Goal: Task Accomplishment & Management: Complete application form

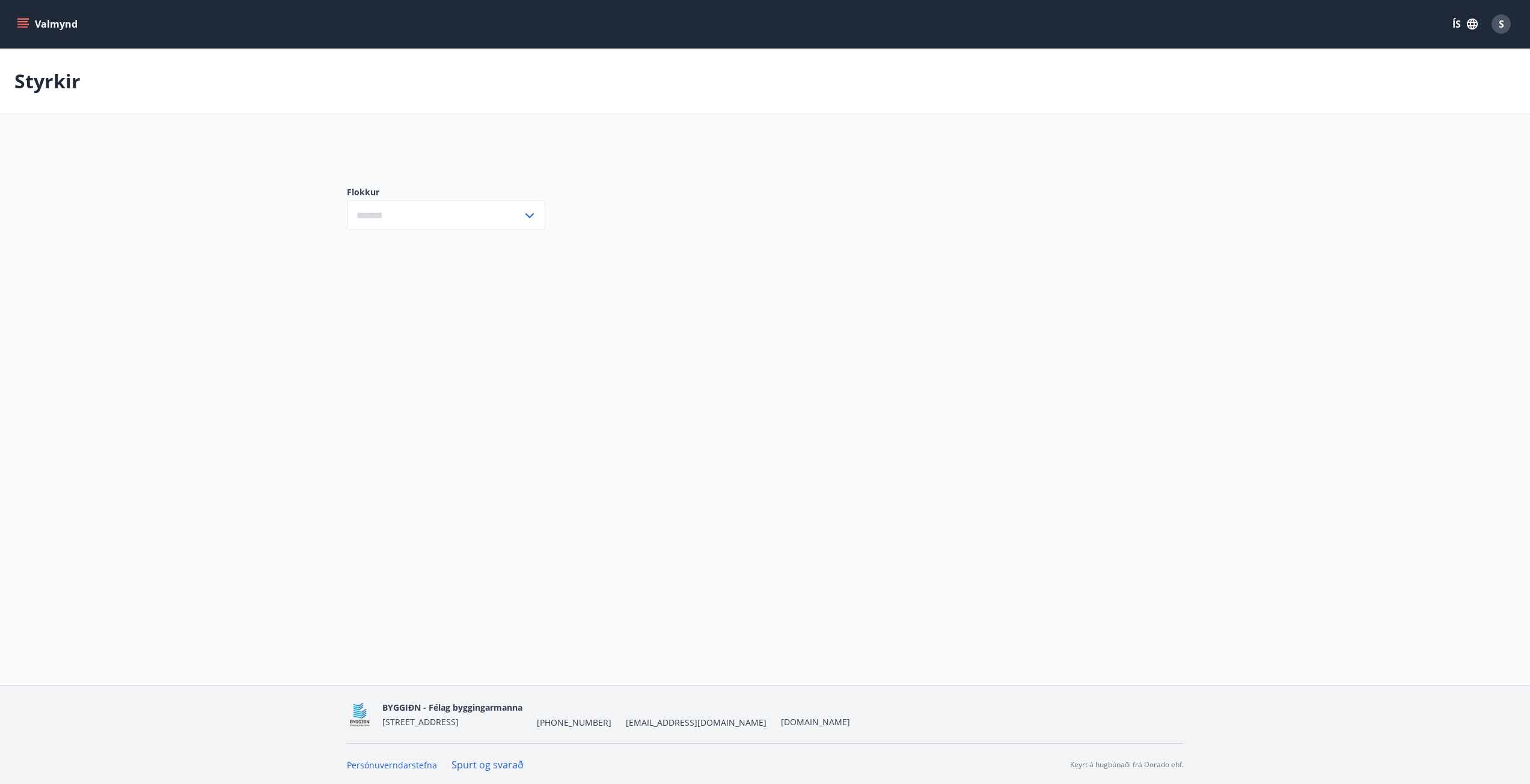
type input "***"
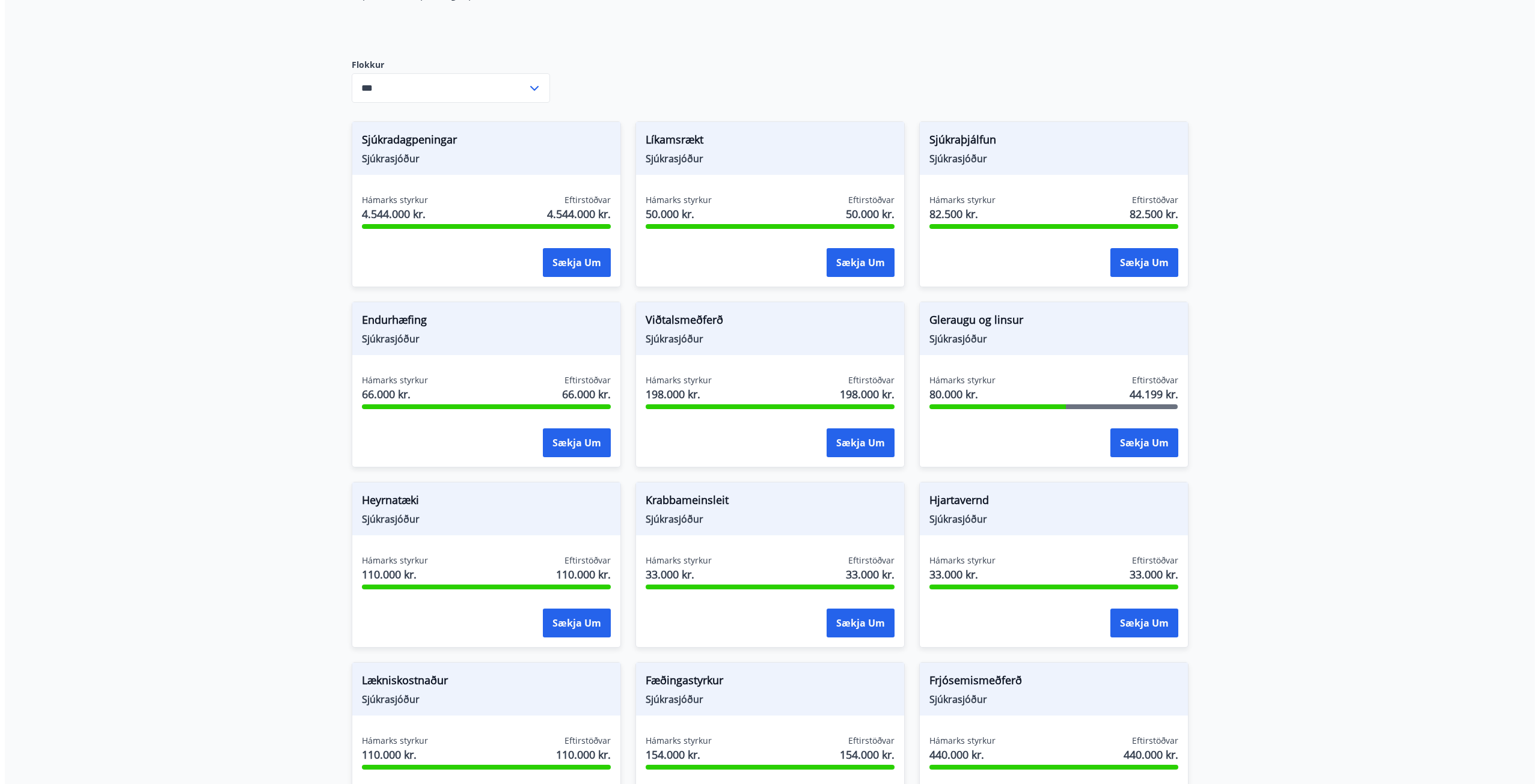
scroll to position [661, 0]
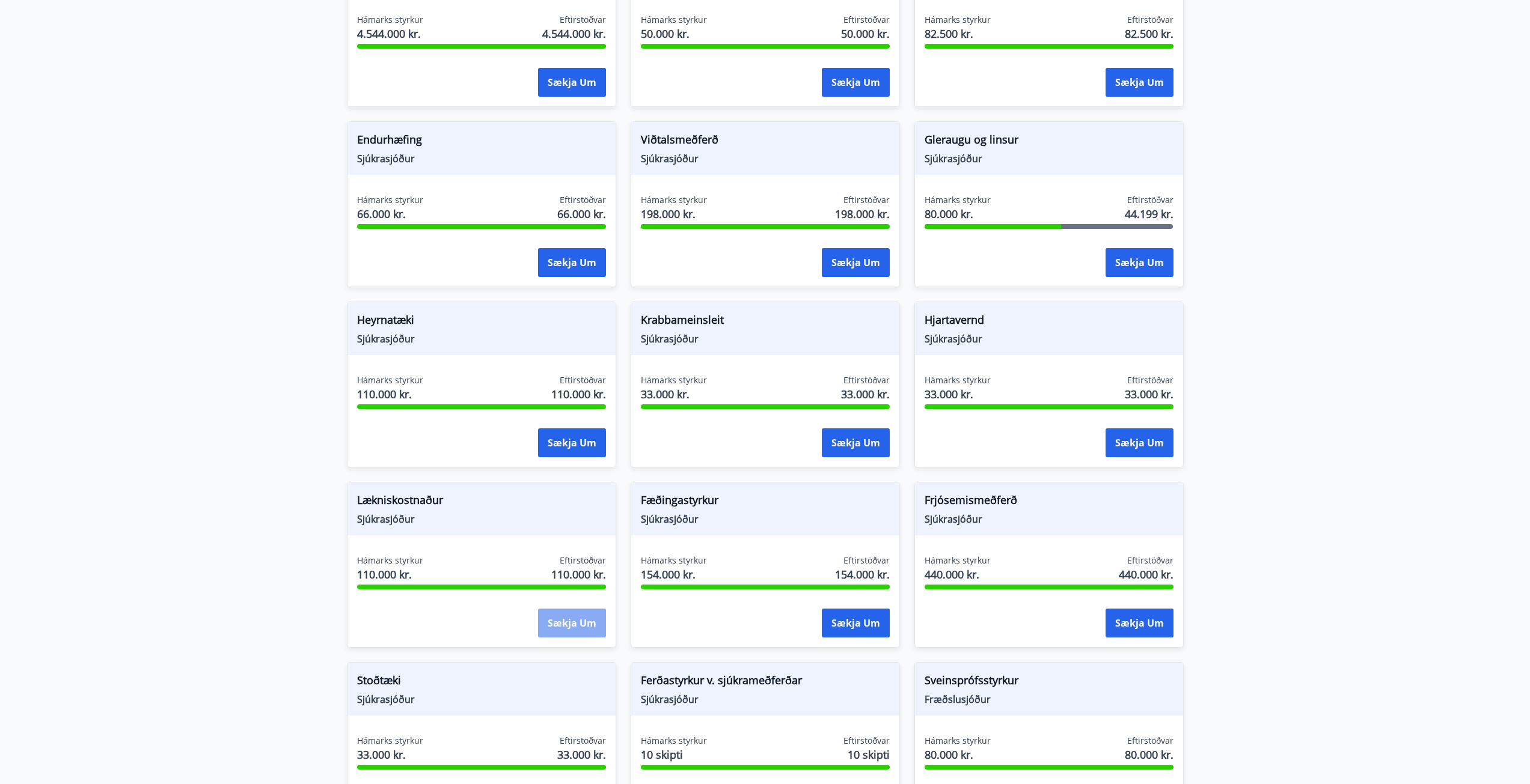
click at [575, 630] on button "Sækja um" at bounding box center [572, 623] width 68 height 29
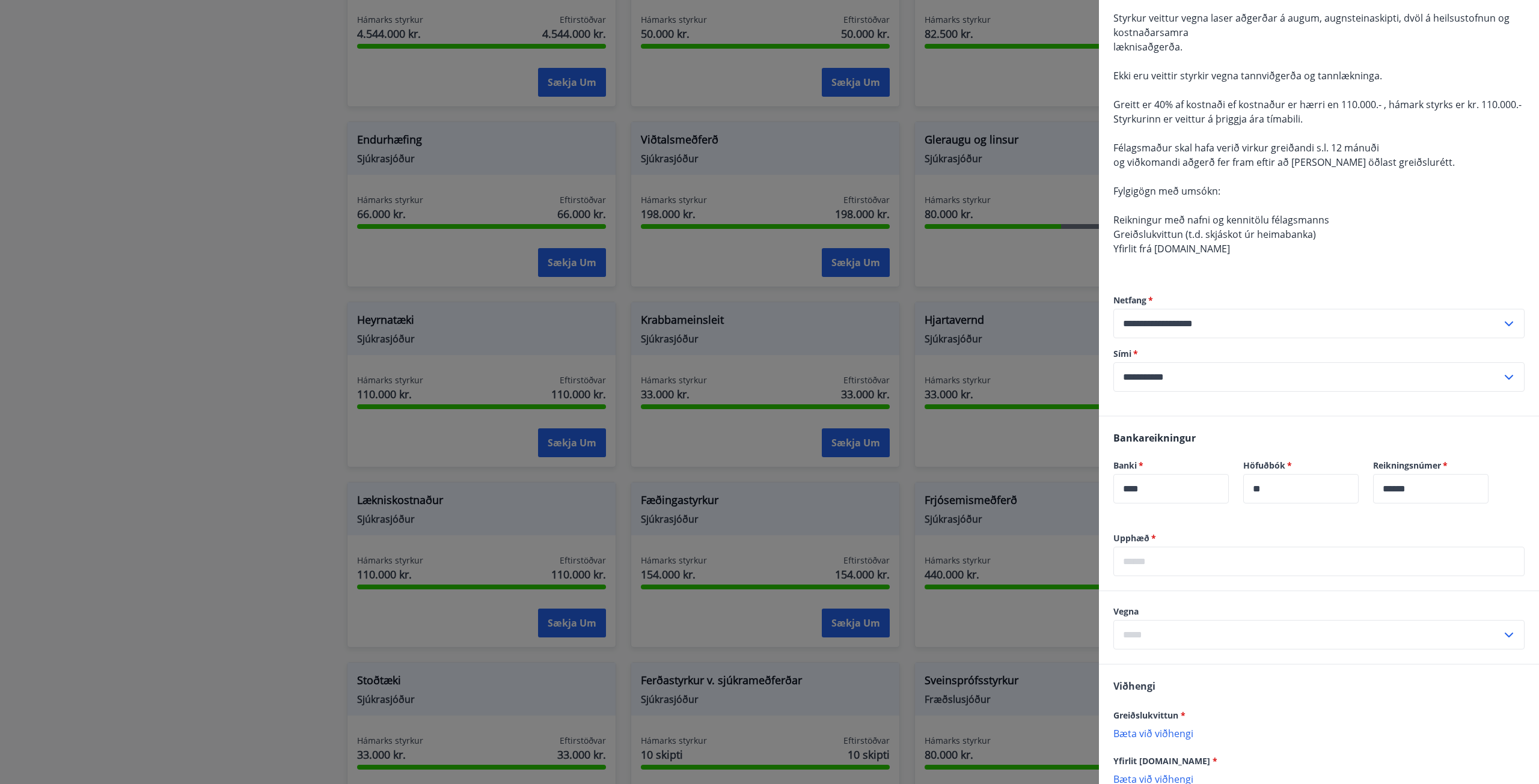
scroll to position [251, 0]
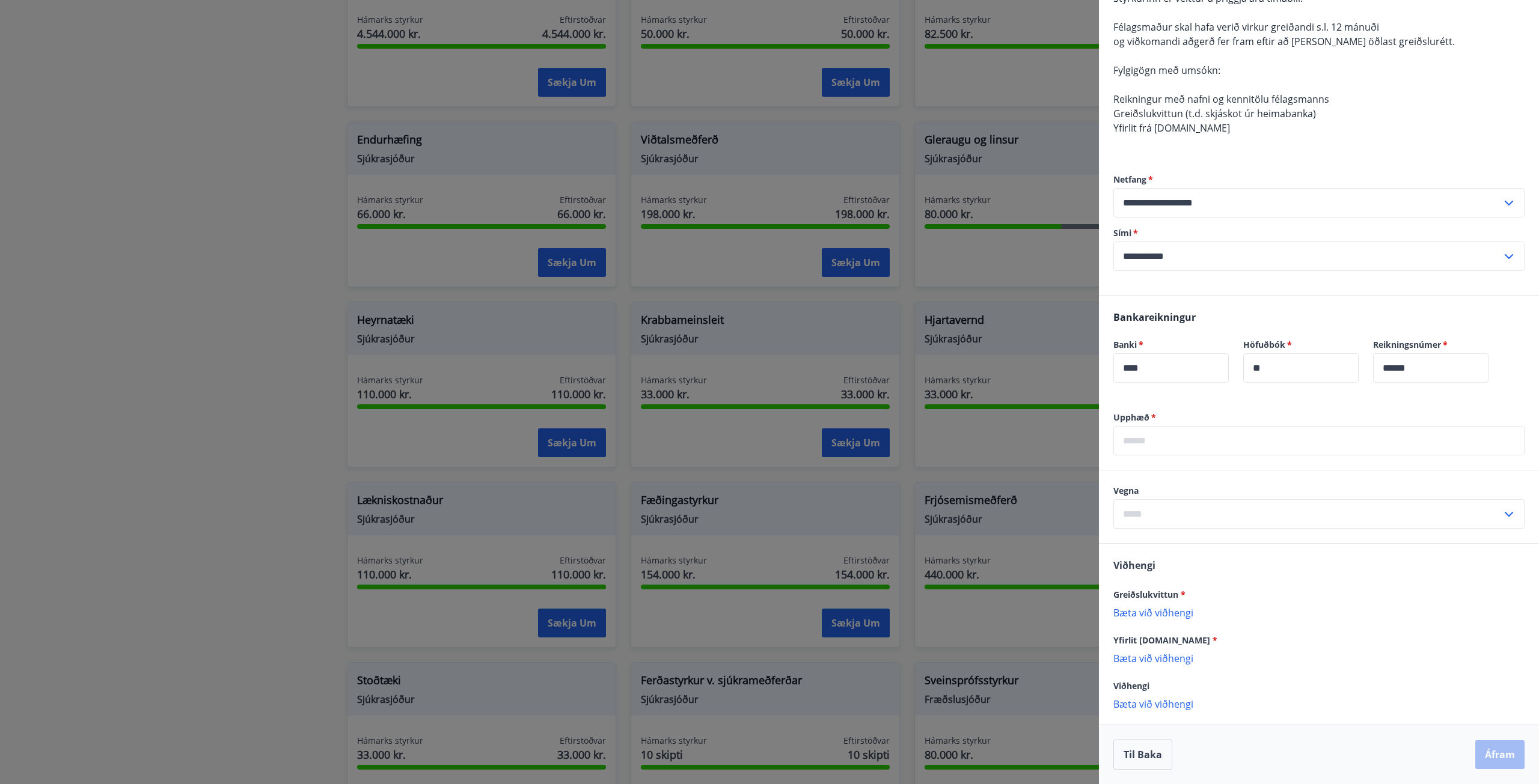
click at [1145, 433] on input "text" at bounding box center [1319, 441] width 412 height 29
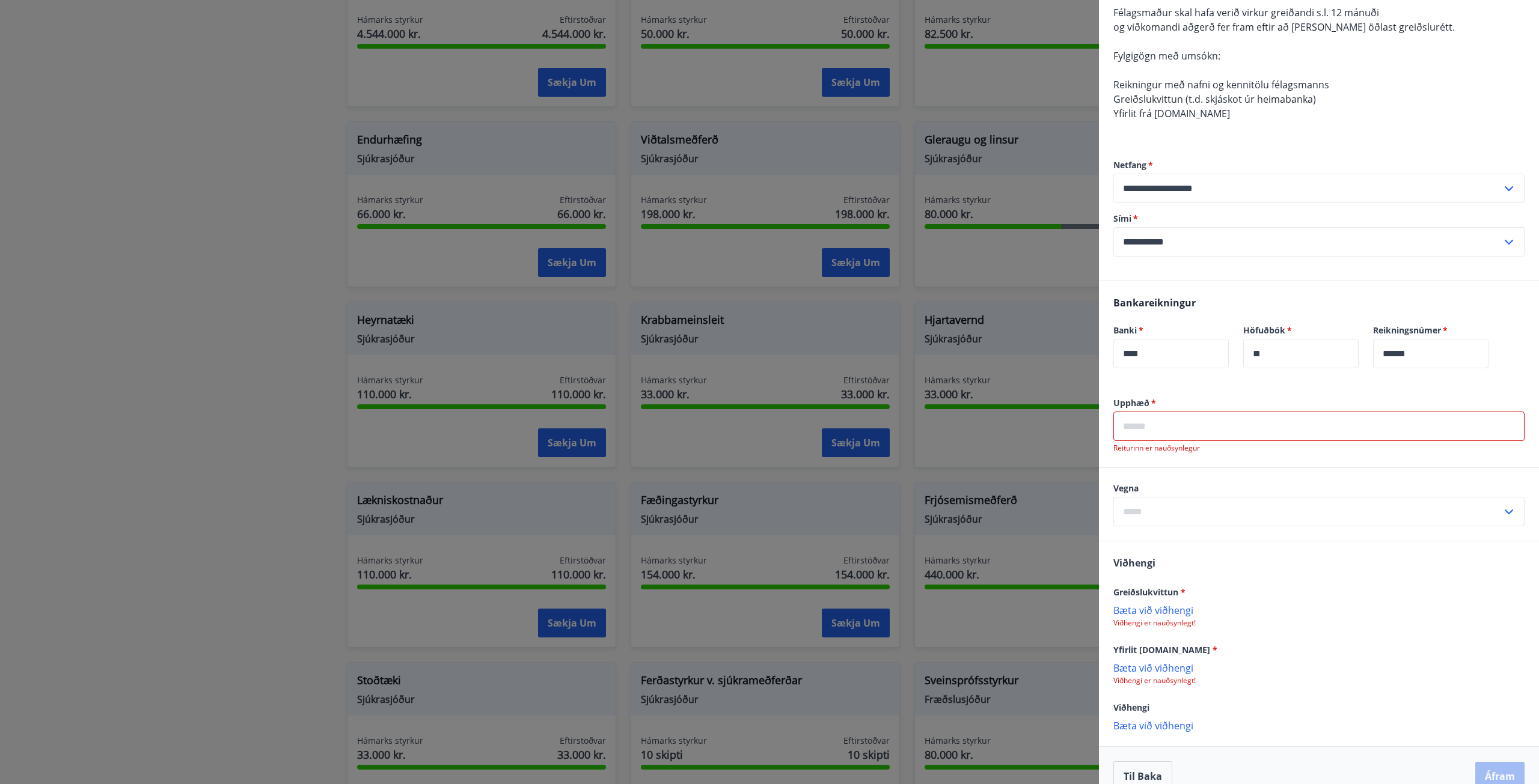
click at [1177, 441] on input "text" at bounding box center [1319, 426] width 412 height 29
type input "*"
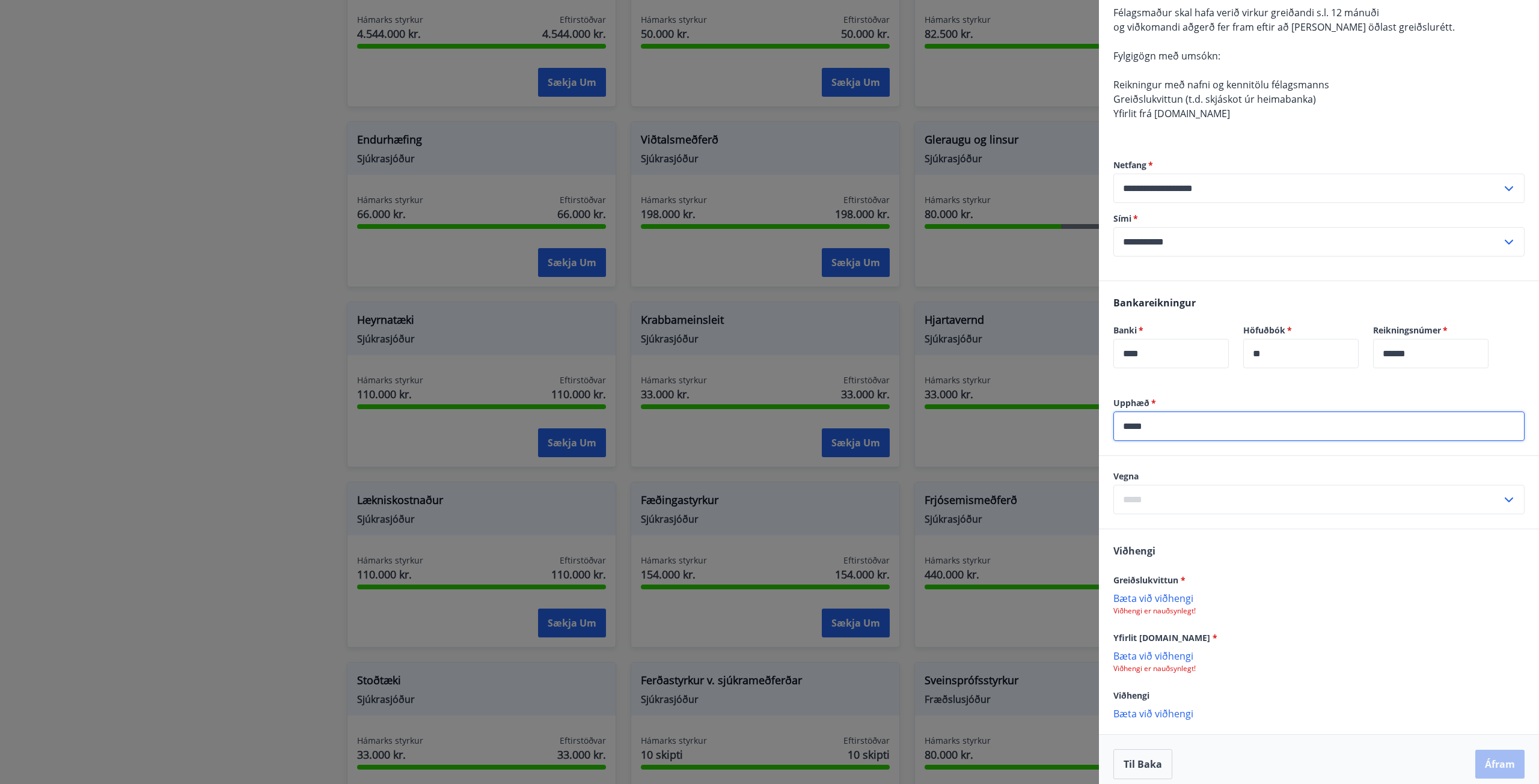
type input "*****"
click at [1205, 510] on input "text" at bounding box center [1307, 499] width 389 height 29
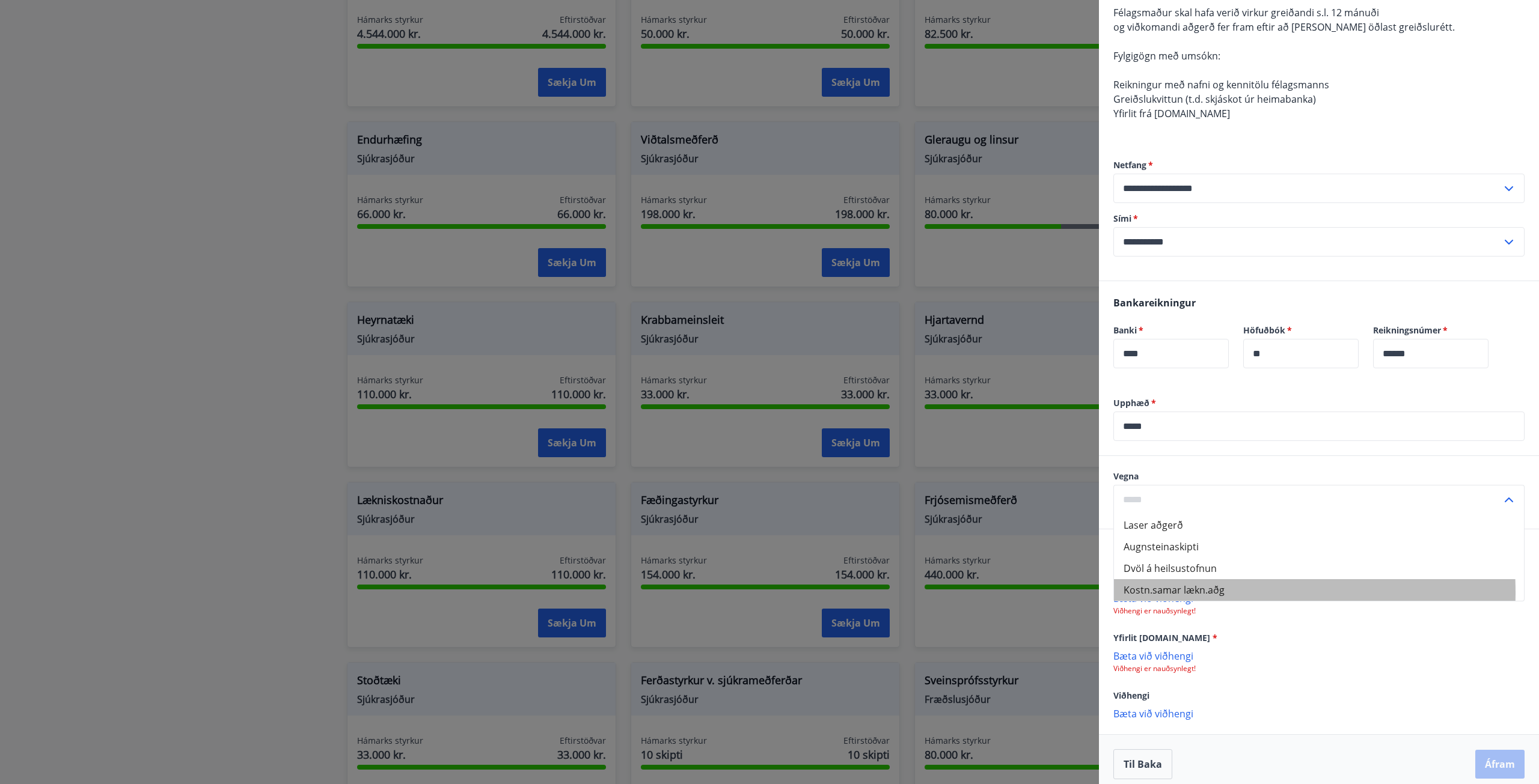
click at [1166, 601] on li "Kostn.samar lækn.aðg" at bounding box center [1318, 590] width 410 height 21
type input "**********"
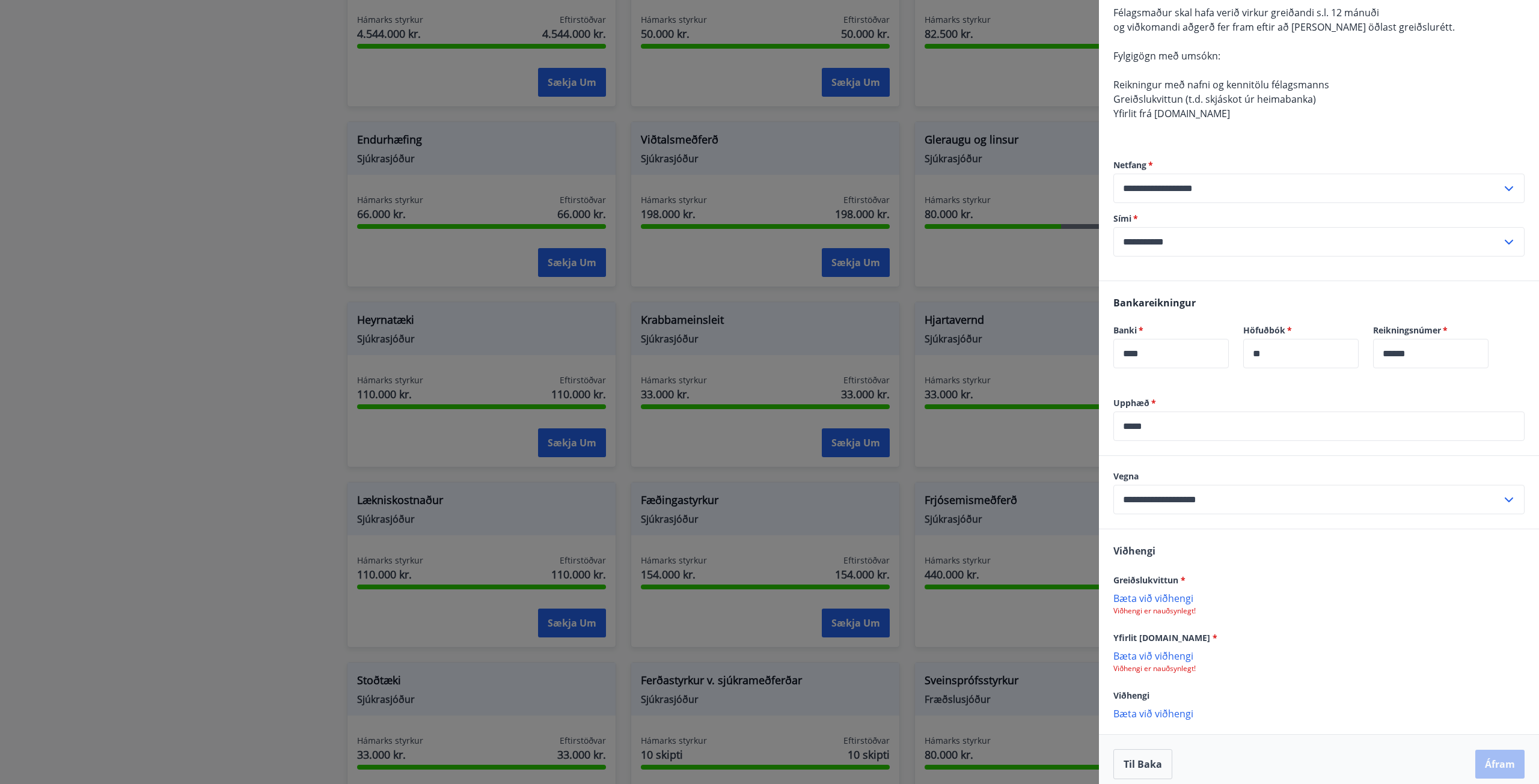
click at [1164, 604] on p "Bæta við viðhengi" at bounding box center [1319, 598] width 412 height 12
click at [1175, 604] on p "Bæta við viðhengi" at bounding box center [1319, 598] width 412 height 12
click at [1172, 663] on p "Bæta við viðhengi" at bounding box center [1319, 657] width 412 height 12
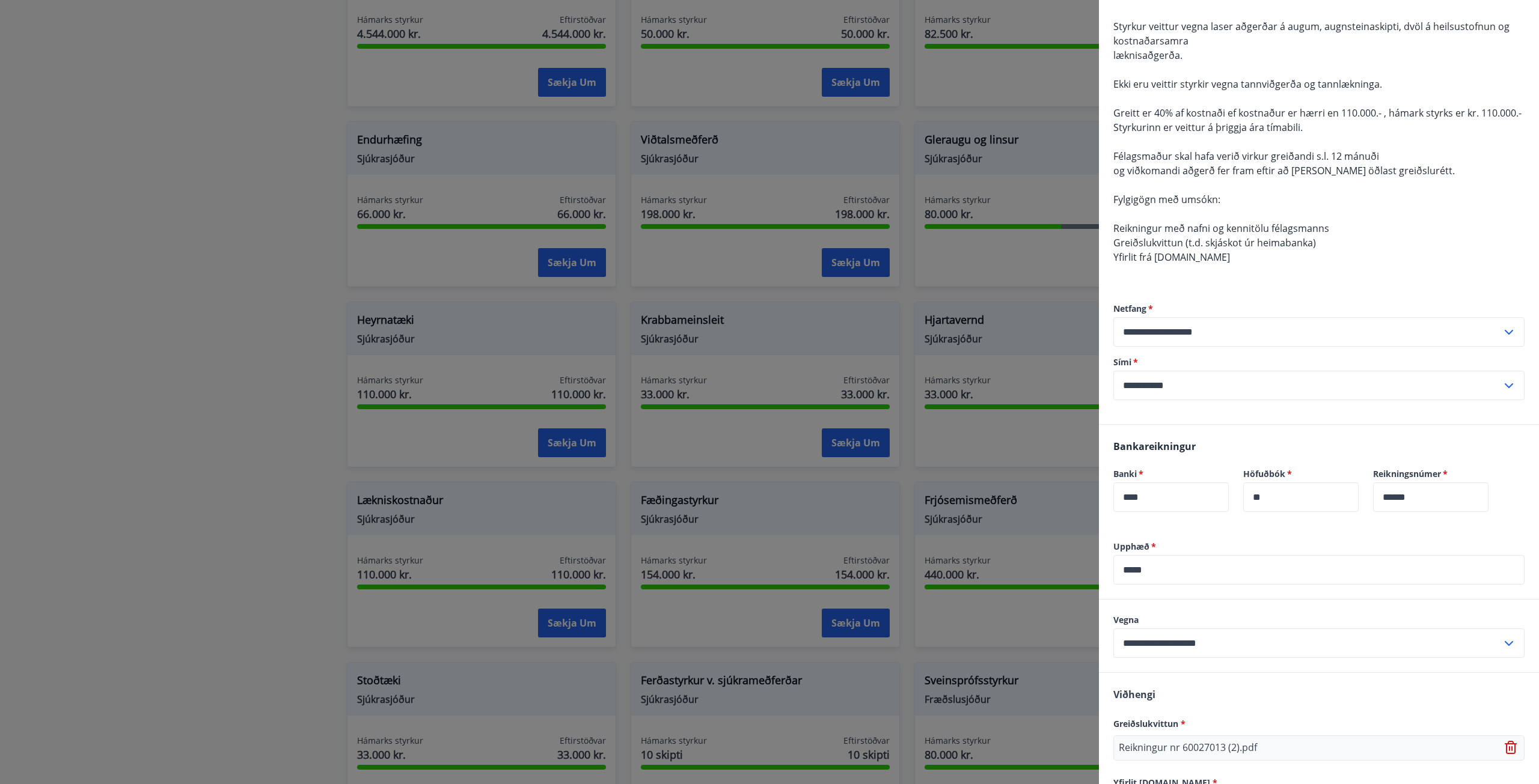
scroll to position [278, 0]
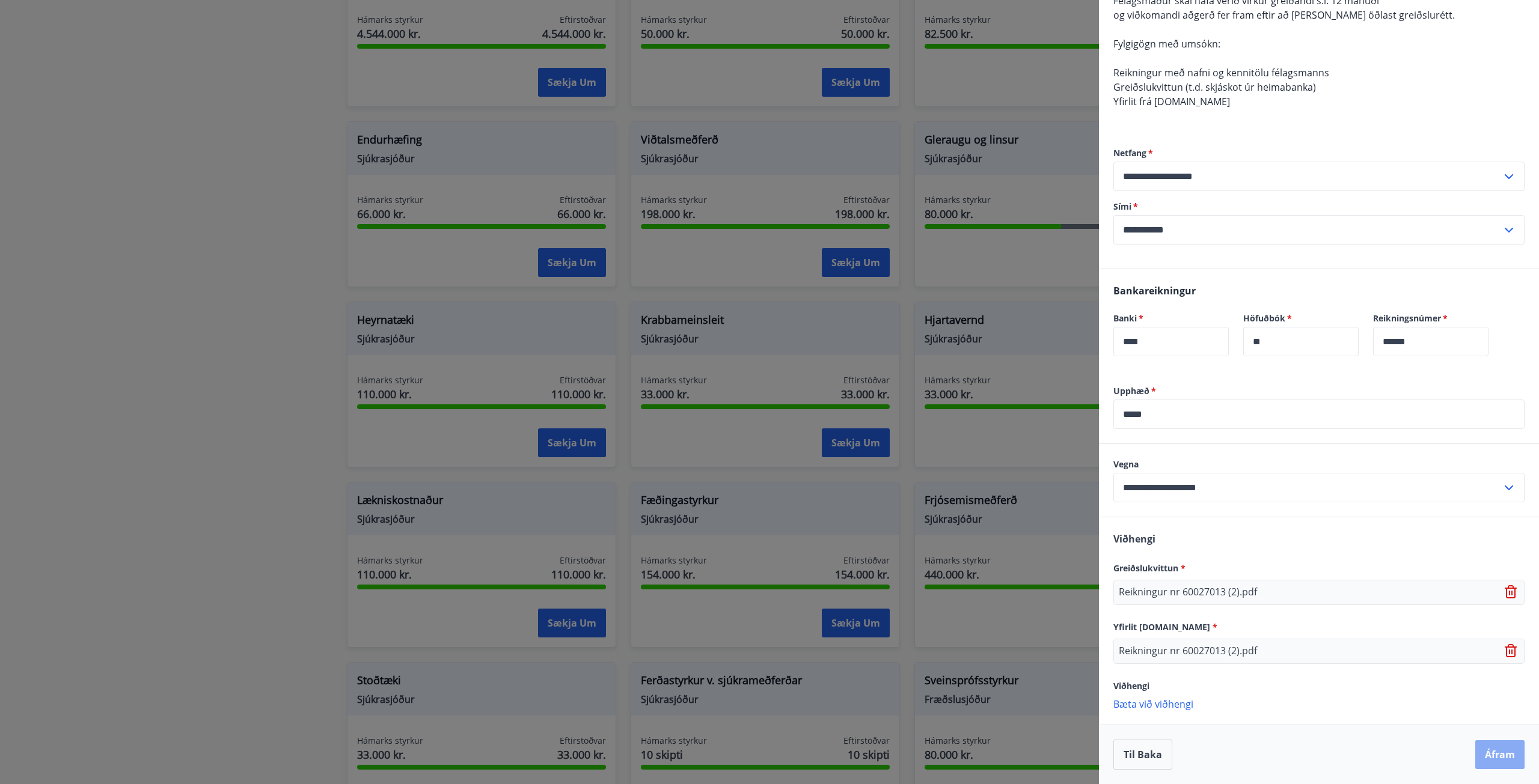
click at [1500, 756] on button "Áfram" at bounding box center [1500, 755] width 50 height 29
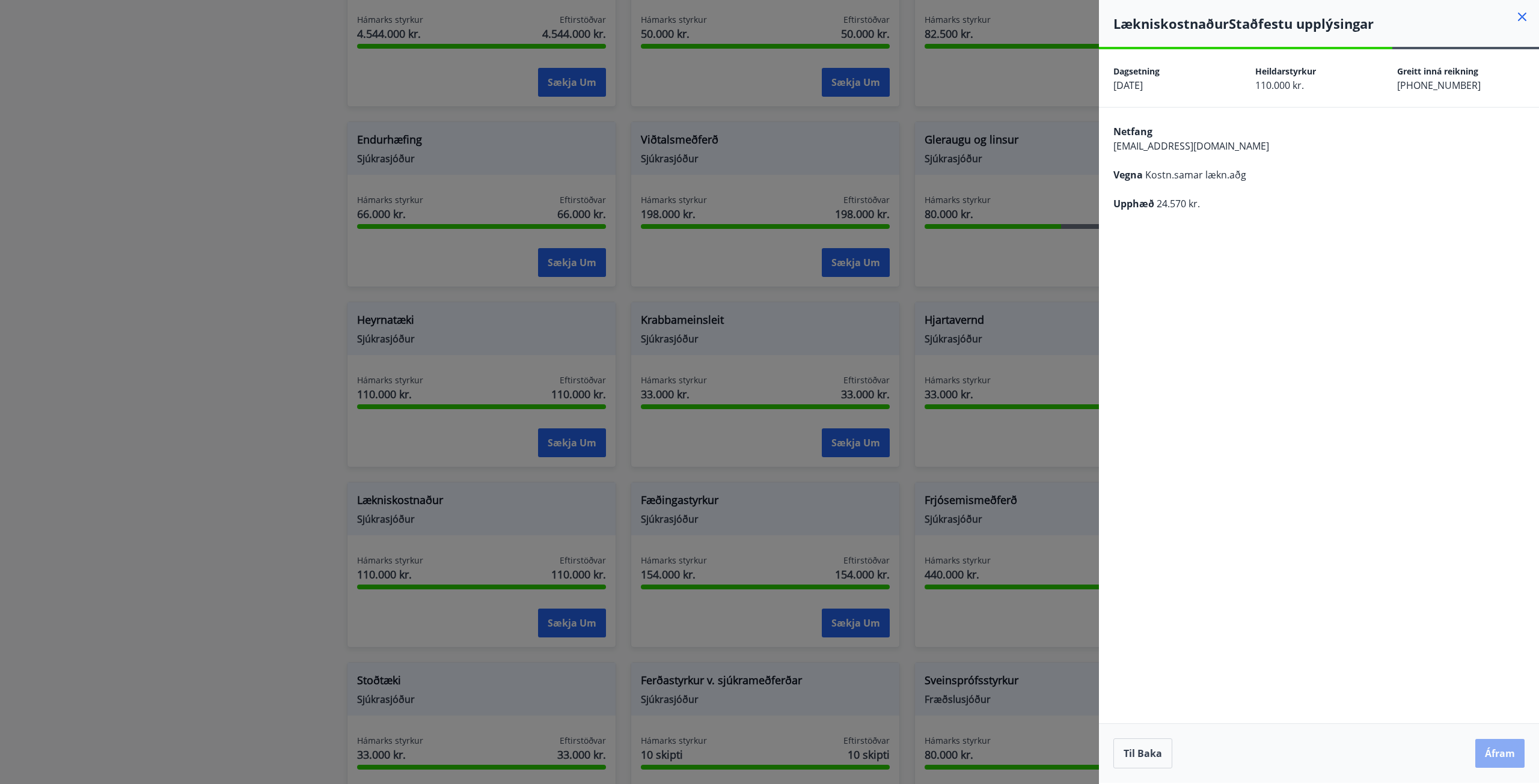
click at [1494, 754] on button "Áfram" at bounding box center [1500, 753] width 50 height 29
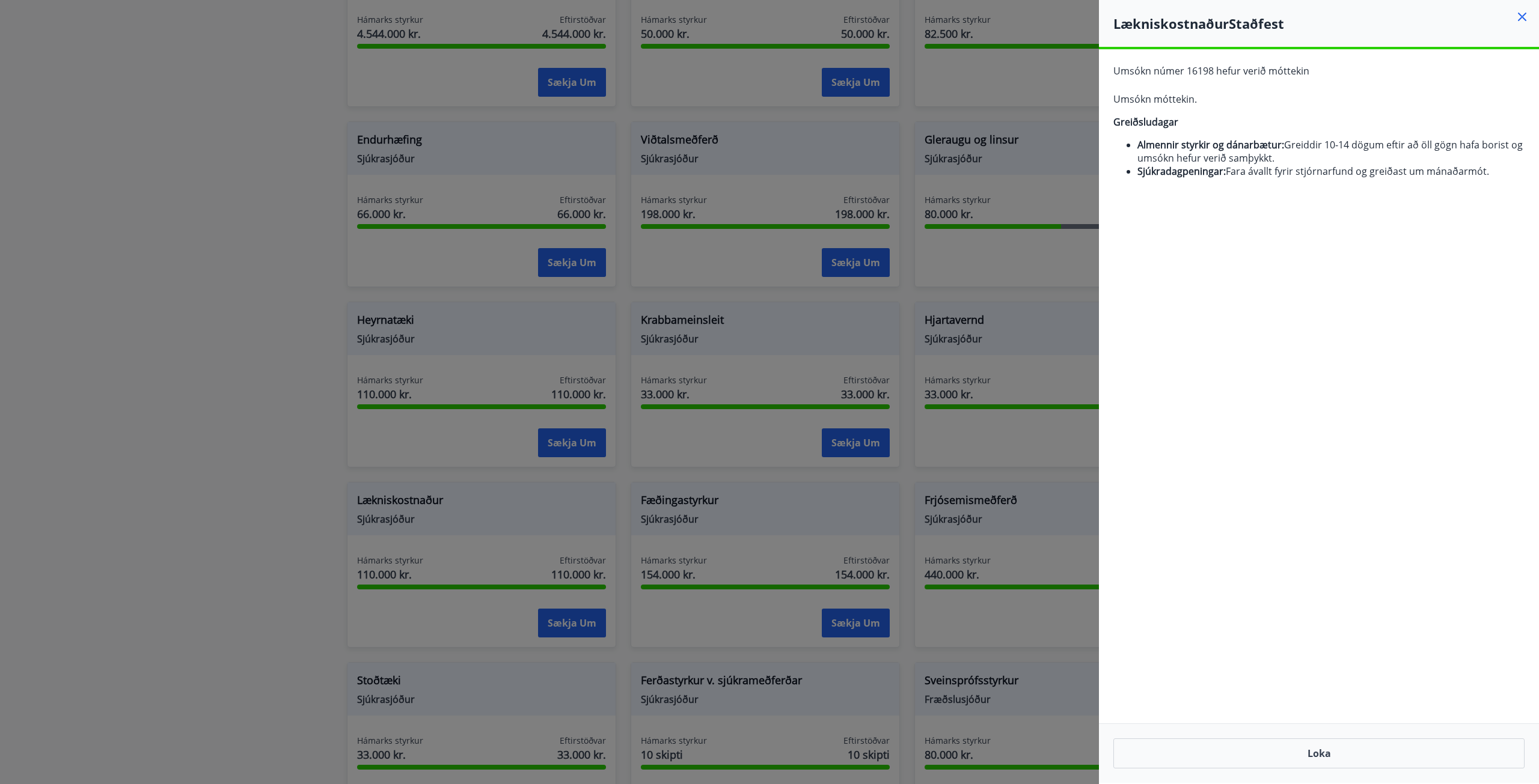
drag, startPoint x: 1397, startPoint y: 757, endPoint x: 1083, endPoint y: 634, distance: 337.2
click at [1397, 757] on button "Loka" at bounding box center [1319, 754] width 412 height 30
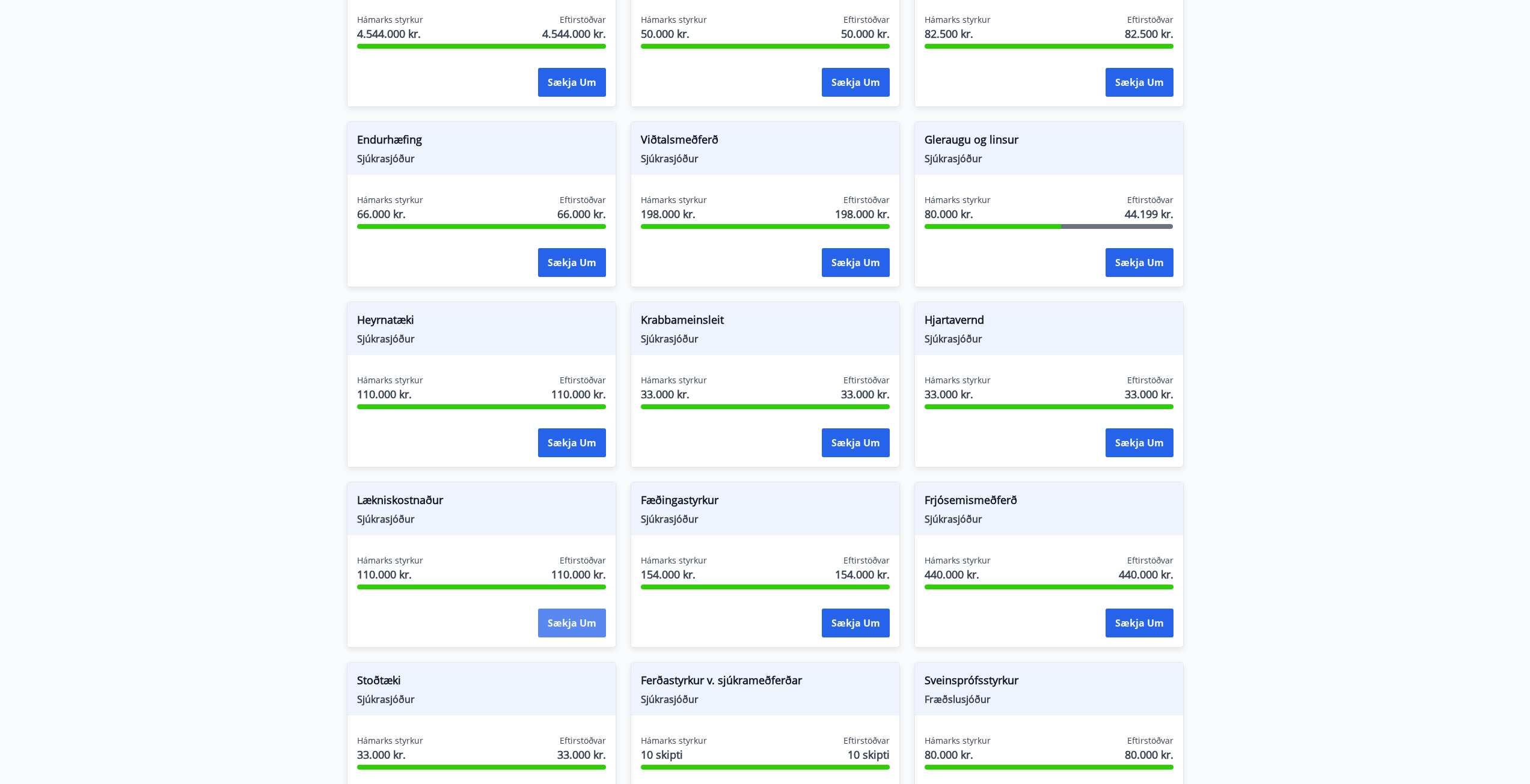
click at [568, 621] on button "Sækja um" at bounding box center [572, 623] width 68 height 29
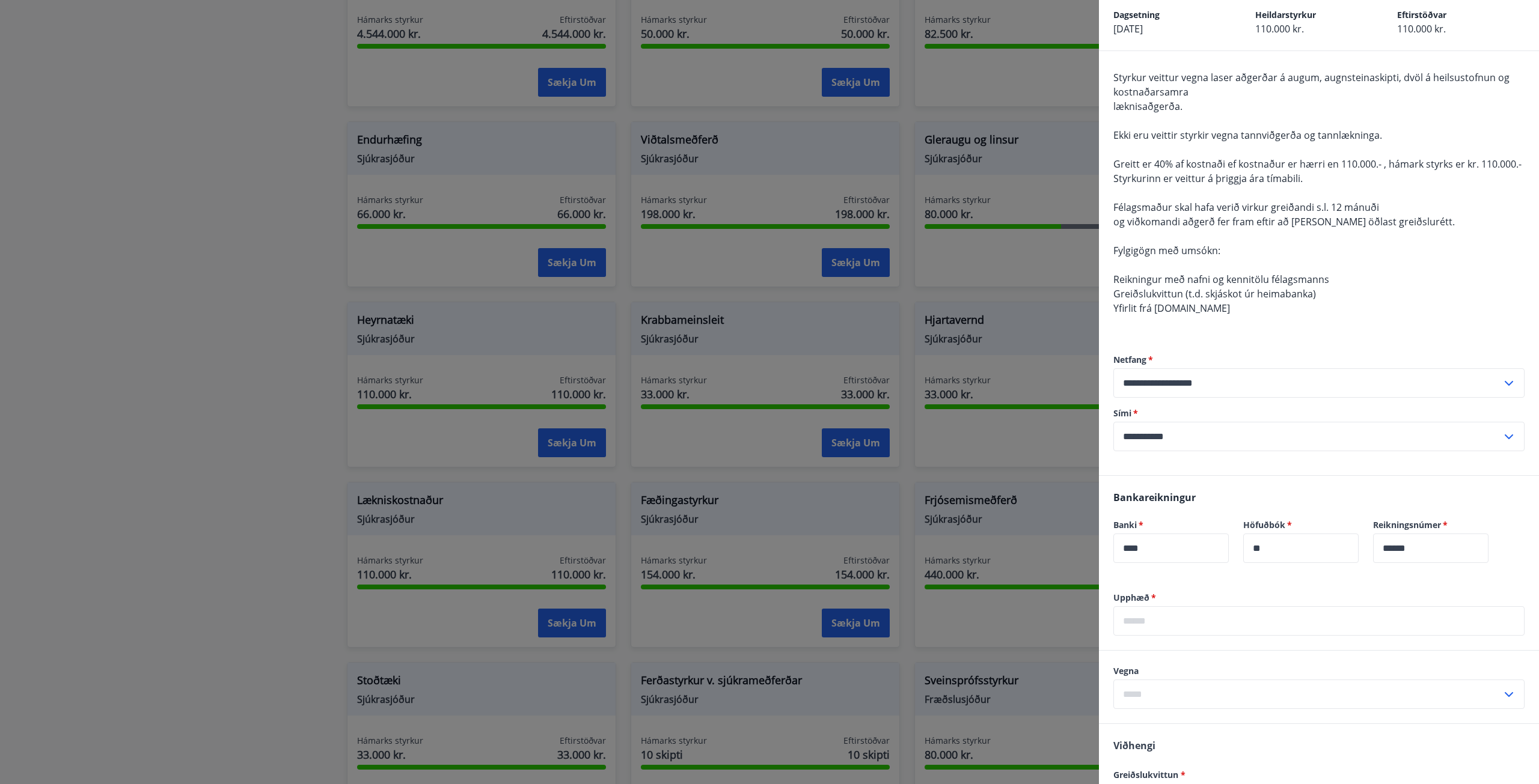
scroll to position [251, 0]
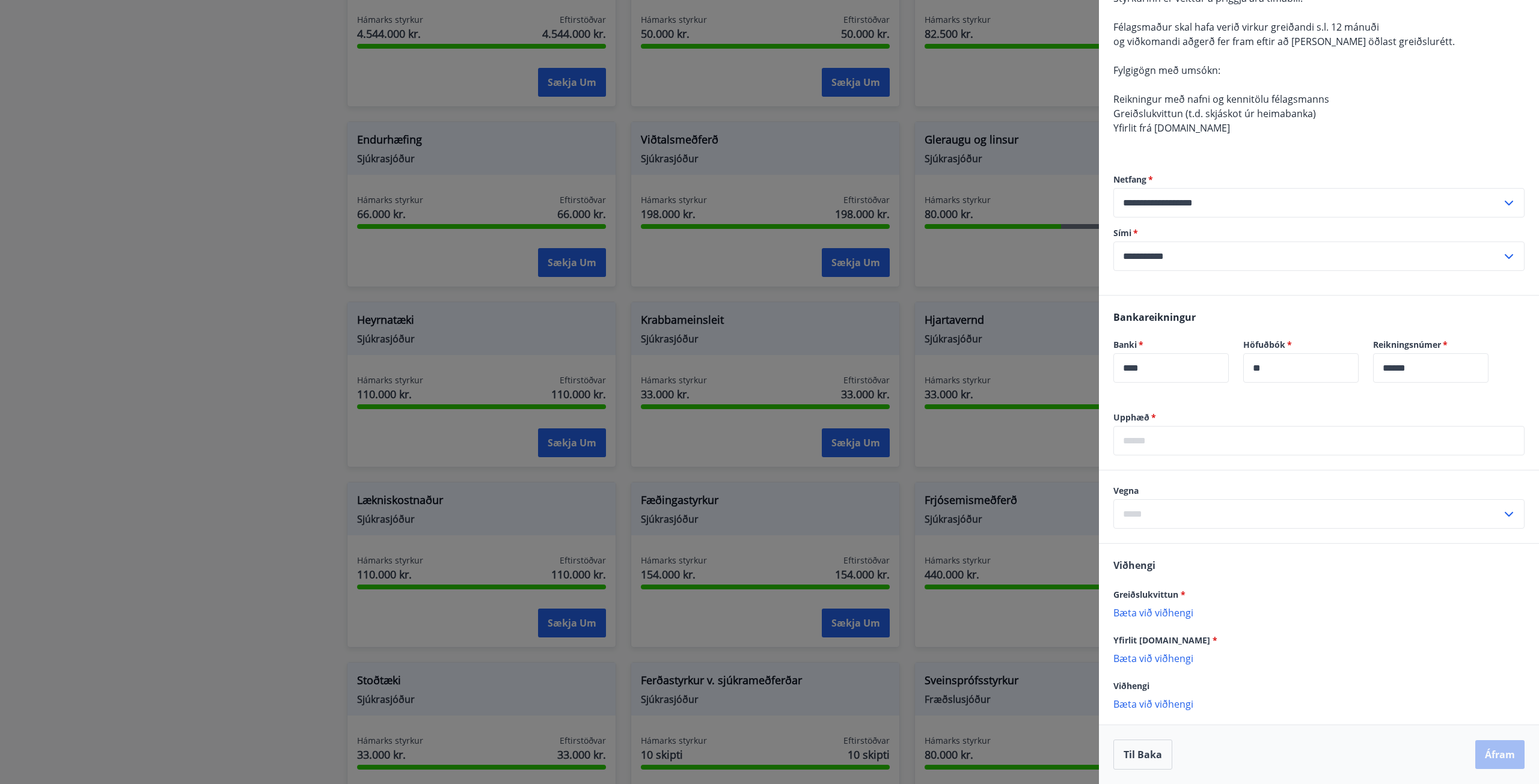
click at [1198, 447] on input "text" at bounding box center [1319, 441] width 412 height 29
click at [1126, 518] on input "text" at bounding box center [1307, 513] width 389 height 29
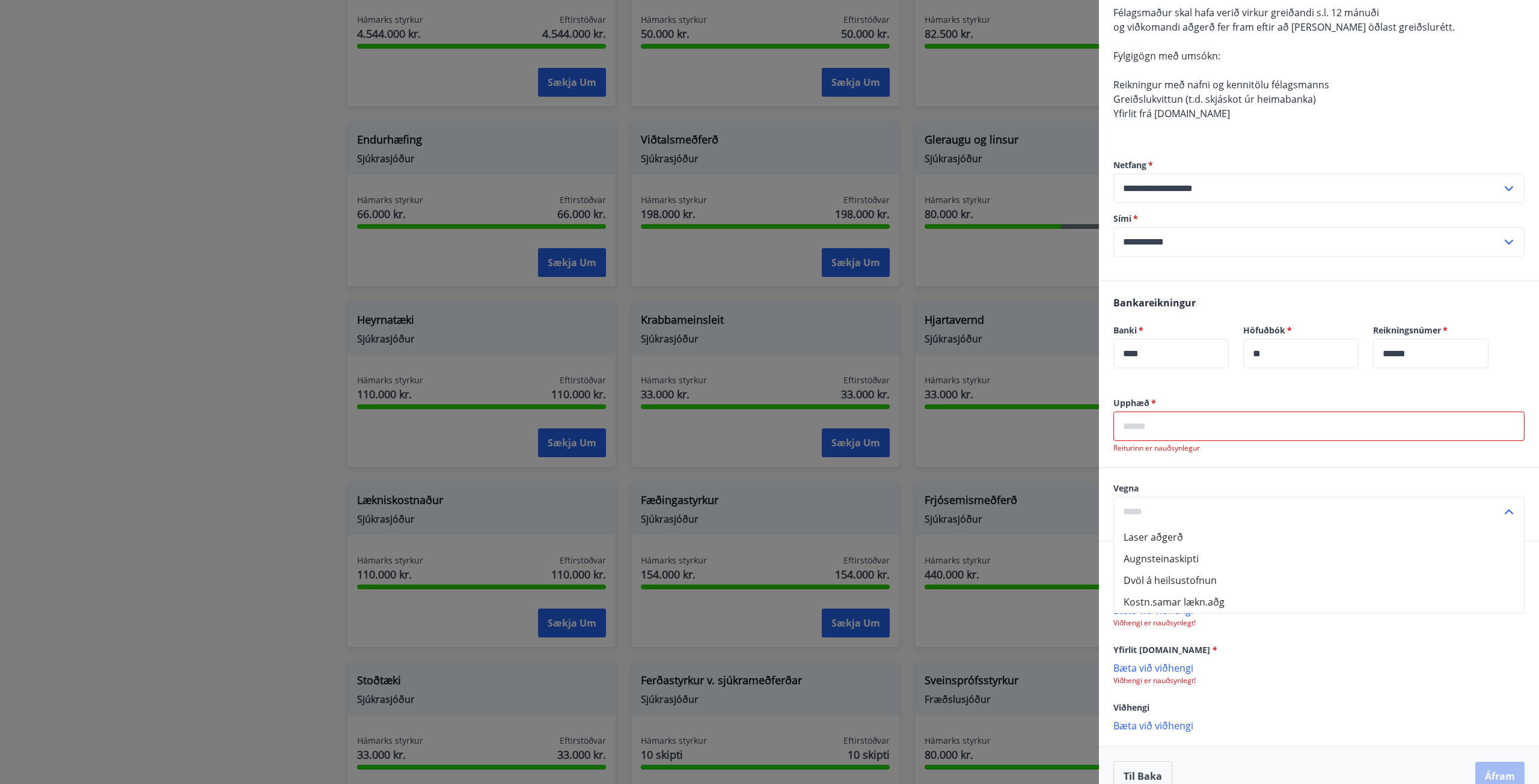
click at [1145, 515] on input "text" at bounding box center [1307, 511] width 389 height 29
